Goal: Check status: Check status

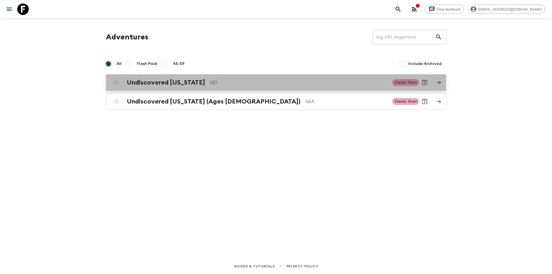
click at [145, 87] on div "Undiscovered [US_STATE] GE1 Classic Short" at bounding box center [265, 83] width 308 height 12
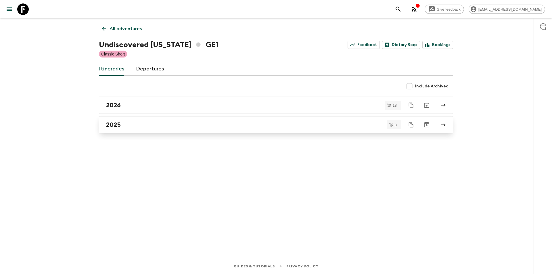
click at [126, 124] on div "2025" at bounding box center [270, 124] width 329 height 7
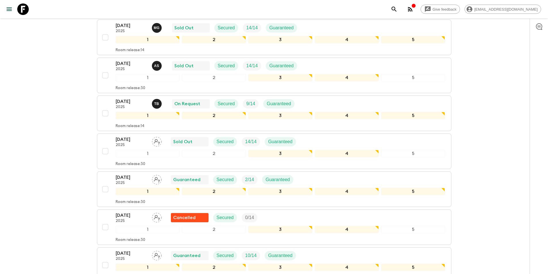
scroll to position [86, 0]
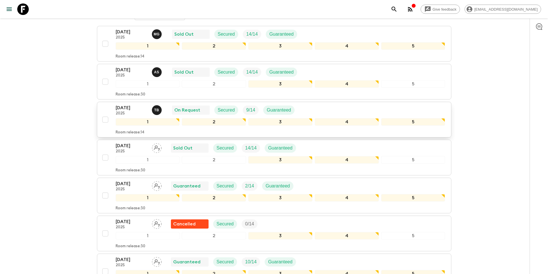
click at [127, 106] on p "[DATE]" at bounding box center [132, 107] width 32 height 7
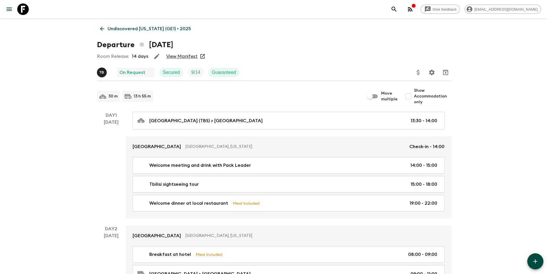
click at [171, 54] on link "View Manifest" at bounding box center [181, 57] width 31 height 6
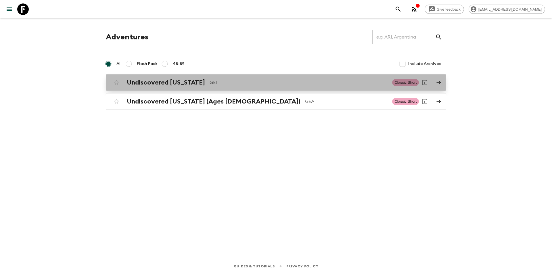
click at [165, 78] on div "Undiscovered [US_STATE] GE1 Classic Short" at bounding box center [265, 83] width 308 height 12
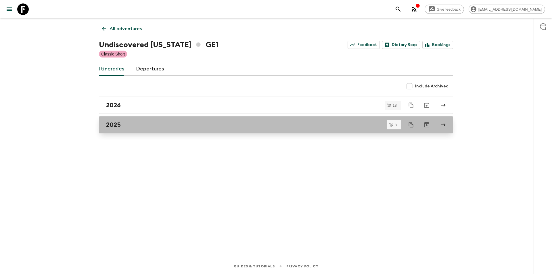
click at [119, 126] on h2 "2025" at bounding box center [113, 124] width 15 height 7
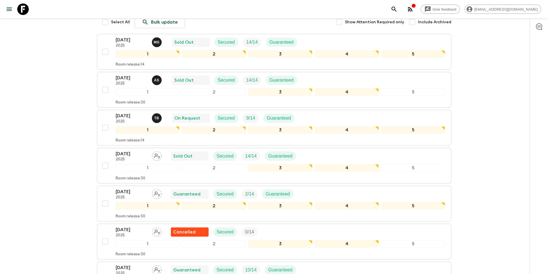
scroll to position [86, 0]
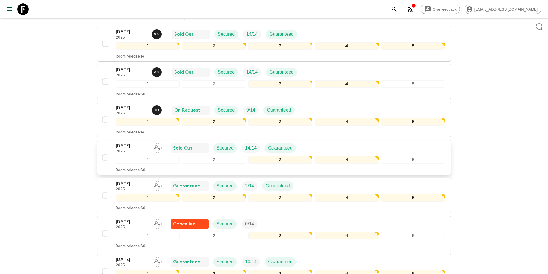
click at [132, 147] on p "[DATE]" at bounding box center [132, 145] width 32 height 7
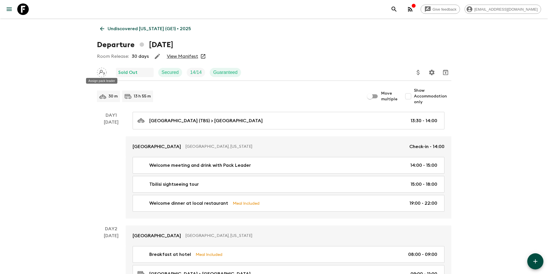
click at [102, 72] on icon "Assign pack leader" at bounding box center [102, 72] width 6 height 5
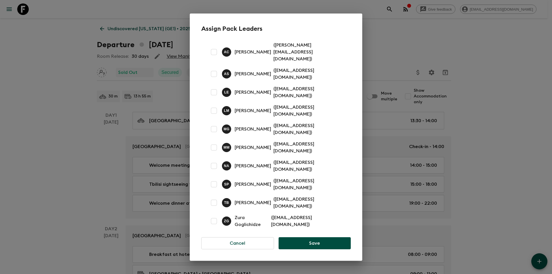
click at [217, 179] on input "checkbox" at bounding box center [214, 185] width 12 height 12
checkbox input "true"
click at [328, 237] on button "Save" at bounding box center [315, 243] width 72 height 12
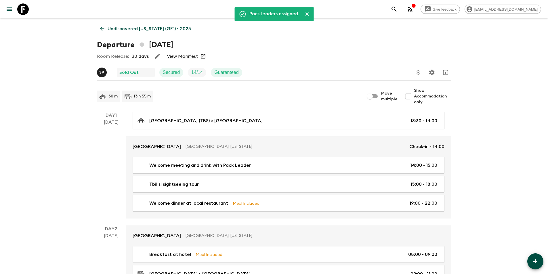
click at [113, 29] on p "Undiscovered [US_STATE] (GE1) • 2025" at bounding box center [149, 28] width 83 height 7
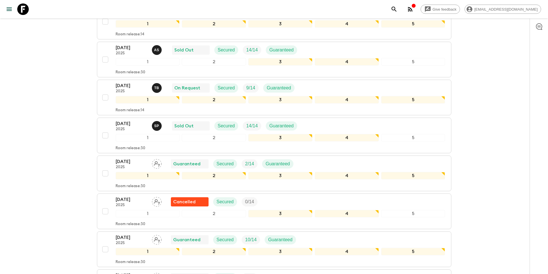
scroll to position [115, 0]
